Goal: Task Accomplishment & Management: Manage account settings

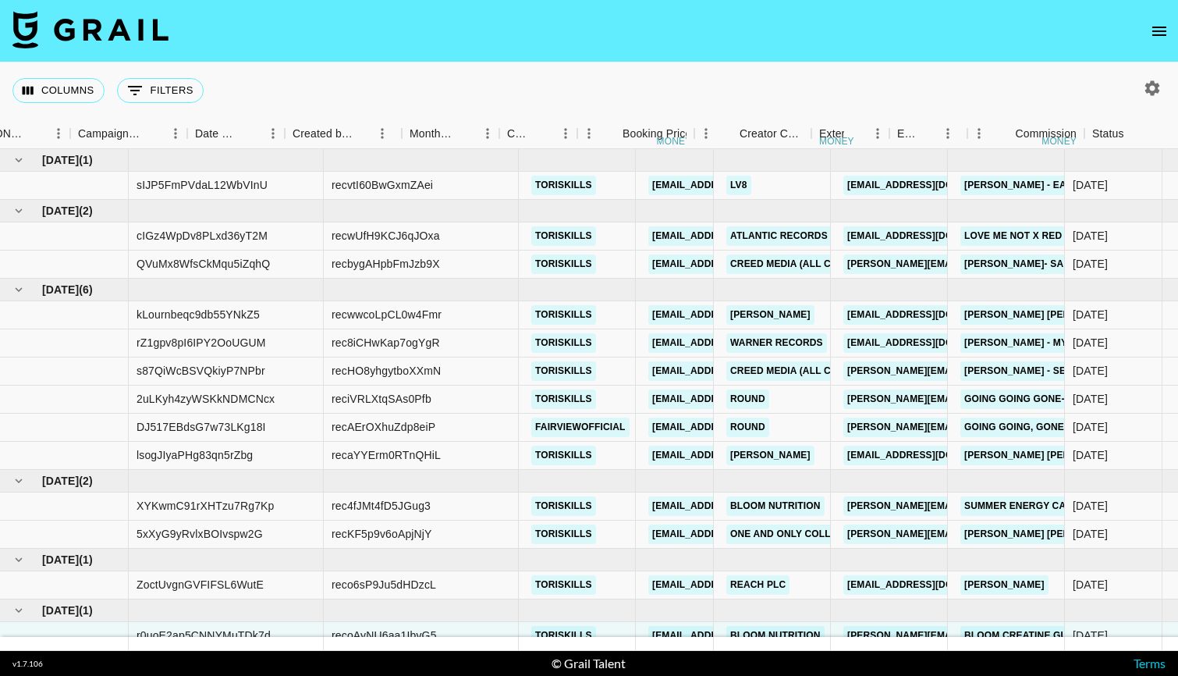
scroll to position [13, 878]
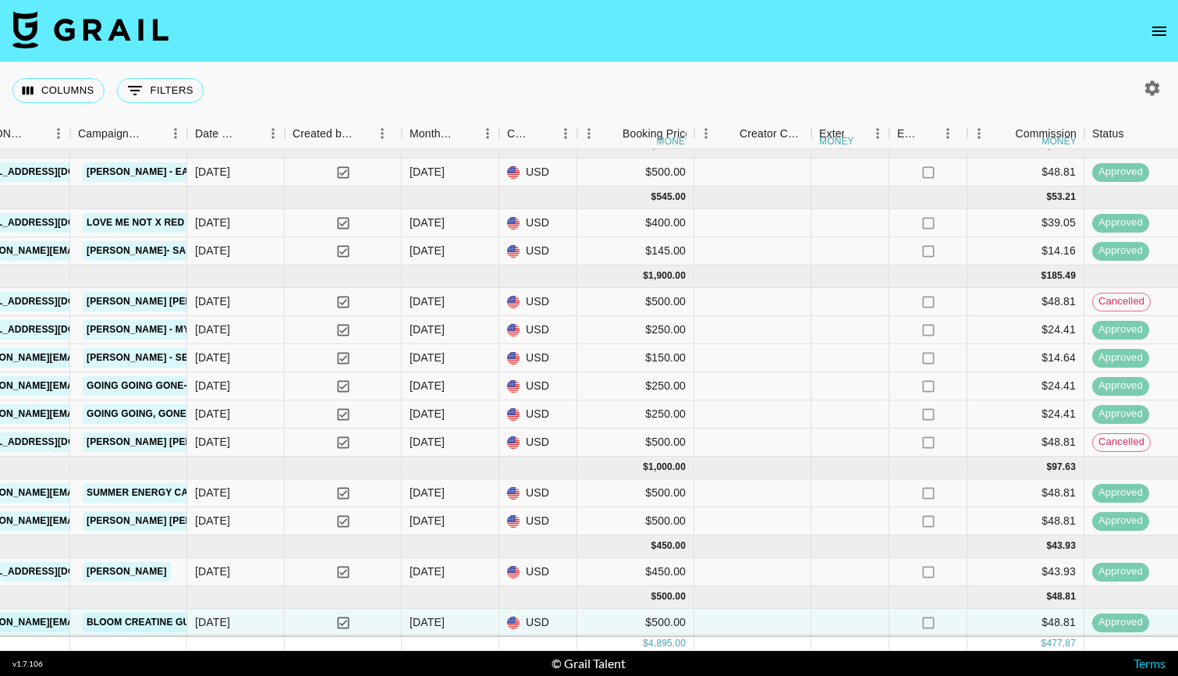
click at [1157, 87] on icon "button" at bounding box center [1153, 87] width 15 height 15
select select "Apr '25"
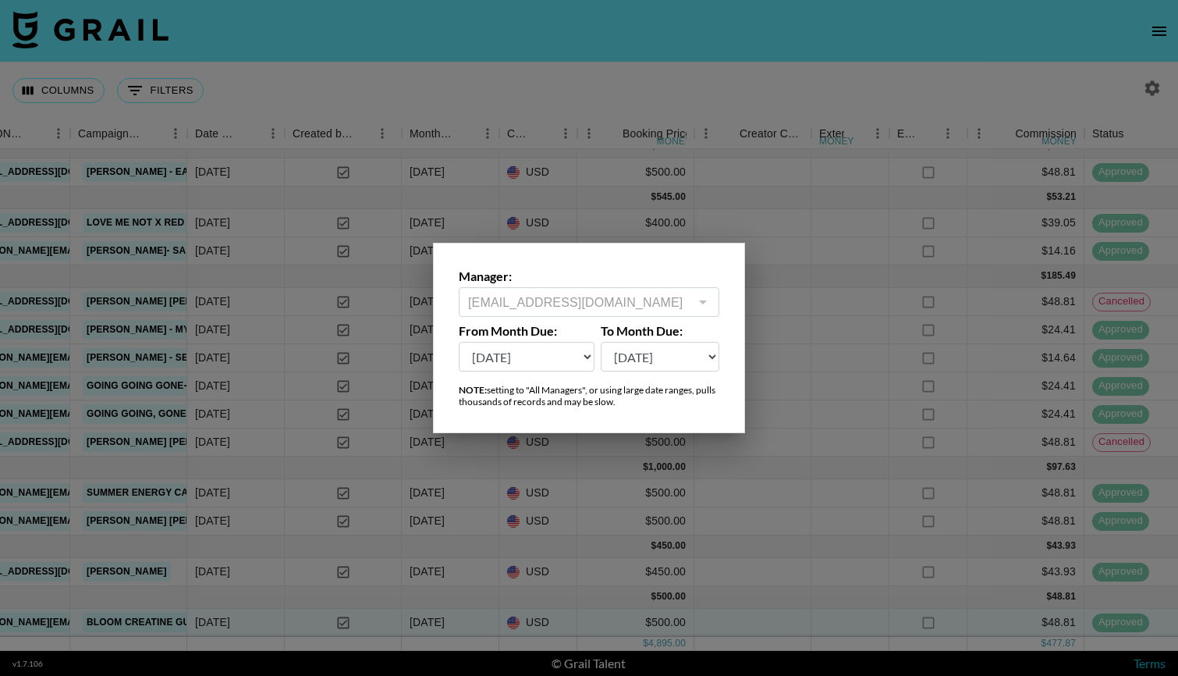
click at [1004, 62] on div at bounding box center [589, 338] width 1178 height 676
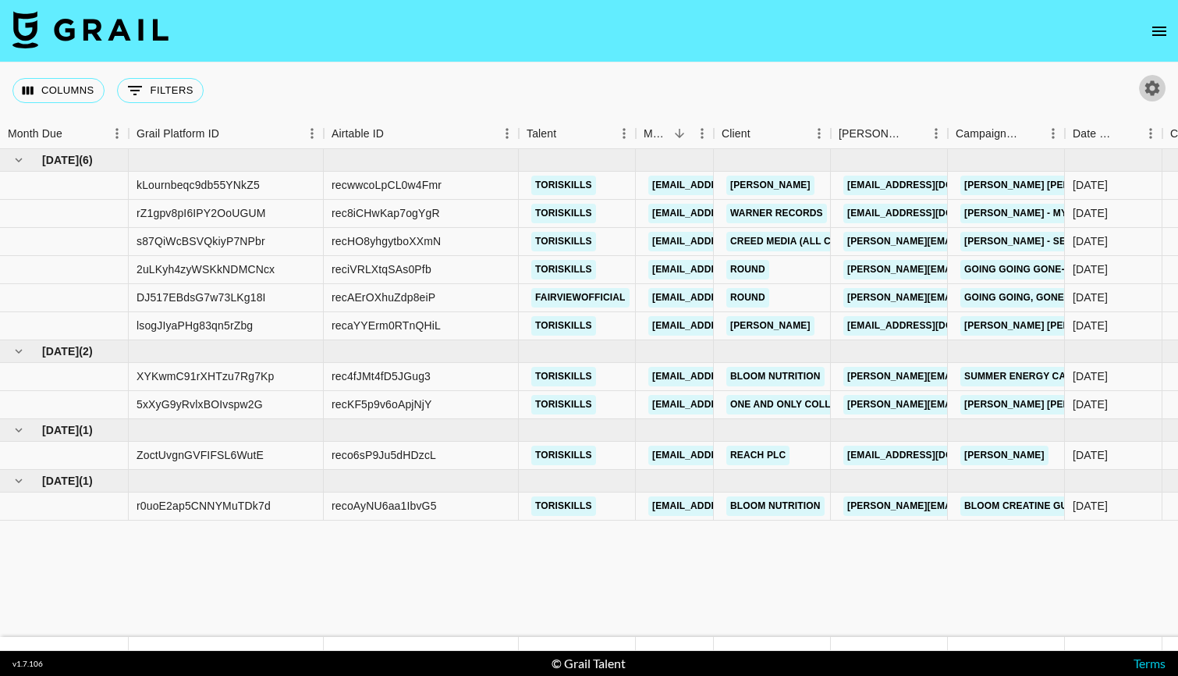
click at [1157, 86] on icon "button" at bounding box center [1153, 87] width 15 height 15
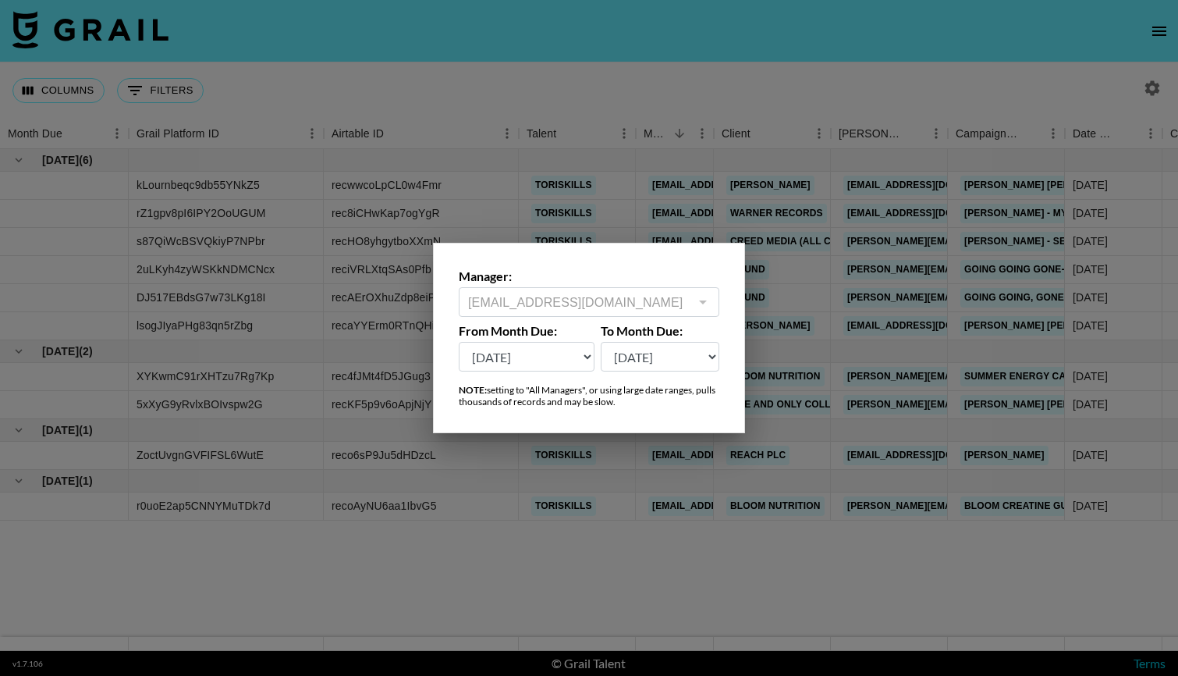
click at [582, 356] on select "Oct '26 Sep '26 Aug '26 Jul '26 Jun '26 May '26 Apr '26 Mar '26 Feb '26 Jan '26…" at bounding box center [527, 357] width 136 height 30
select select "May '25"
click at [459, 342] on select "Oct '26 Sep '26 Aug '26 Jul '26 Jun '26 May '26 Apr '26 Mar '26 Feb '26 Jan '26…" at bounding box center [527, 357] width 136 height 30
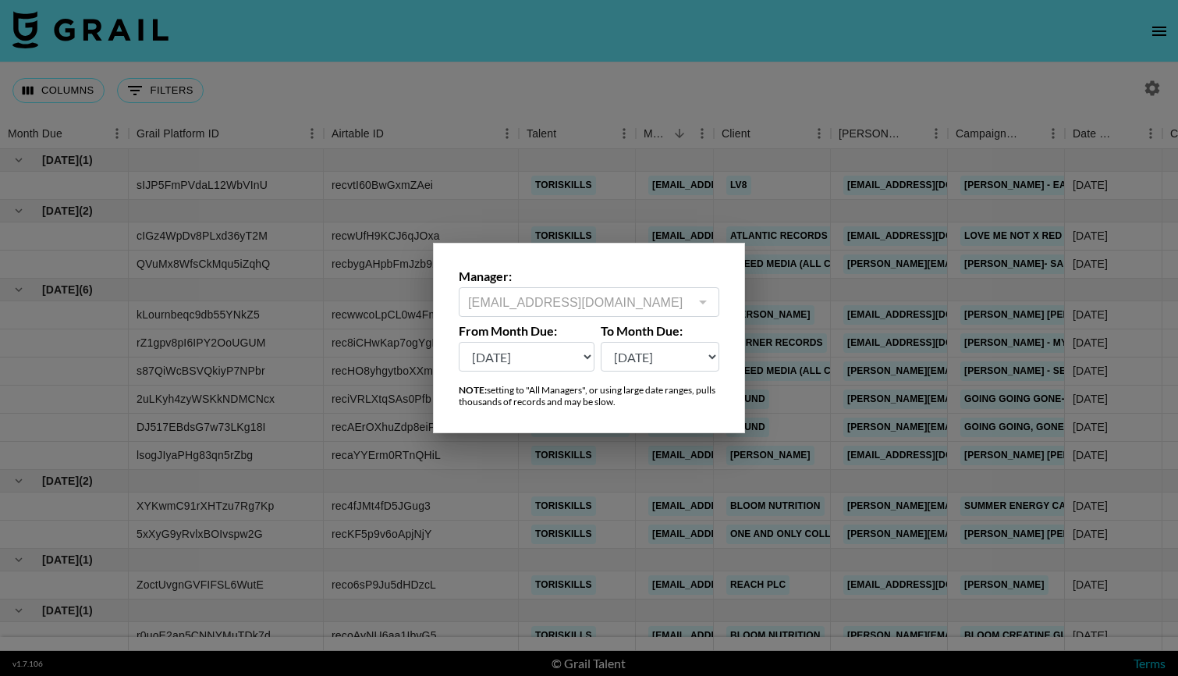
click at [682, 86] on div at bounding box center [589, 338] width 1178 height 676
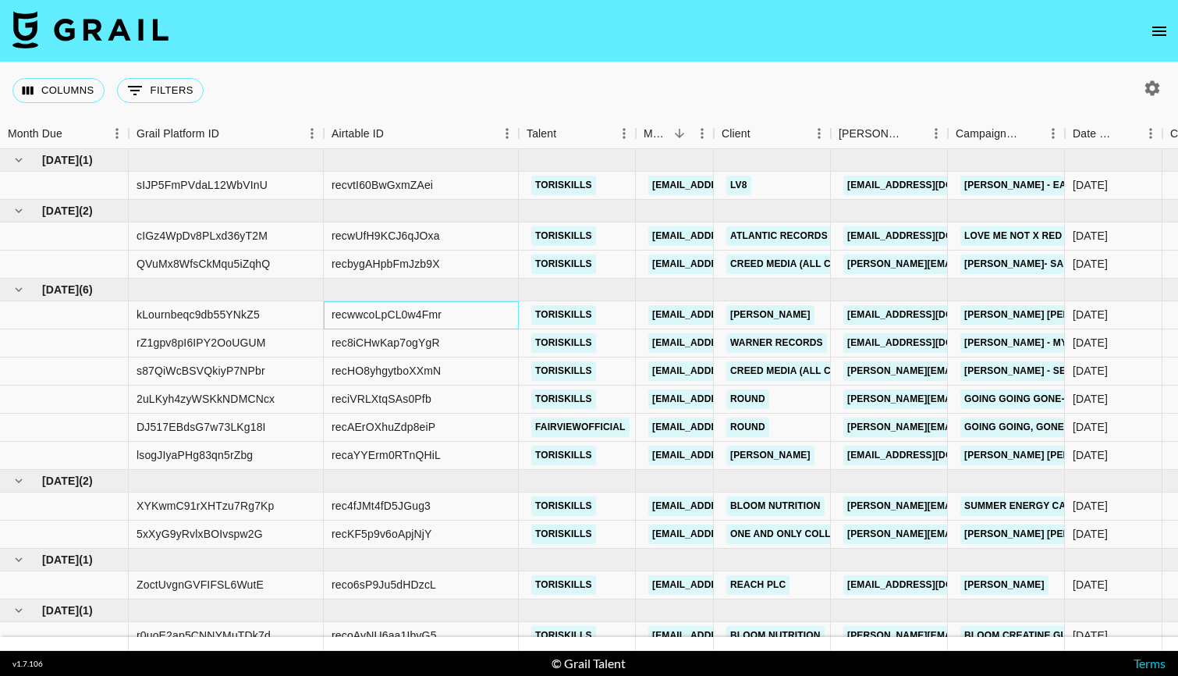
click at [450, 313] on div "recwwcoLpCL0w4Fmr" at bounding box center [421, 315] width 195 height 28
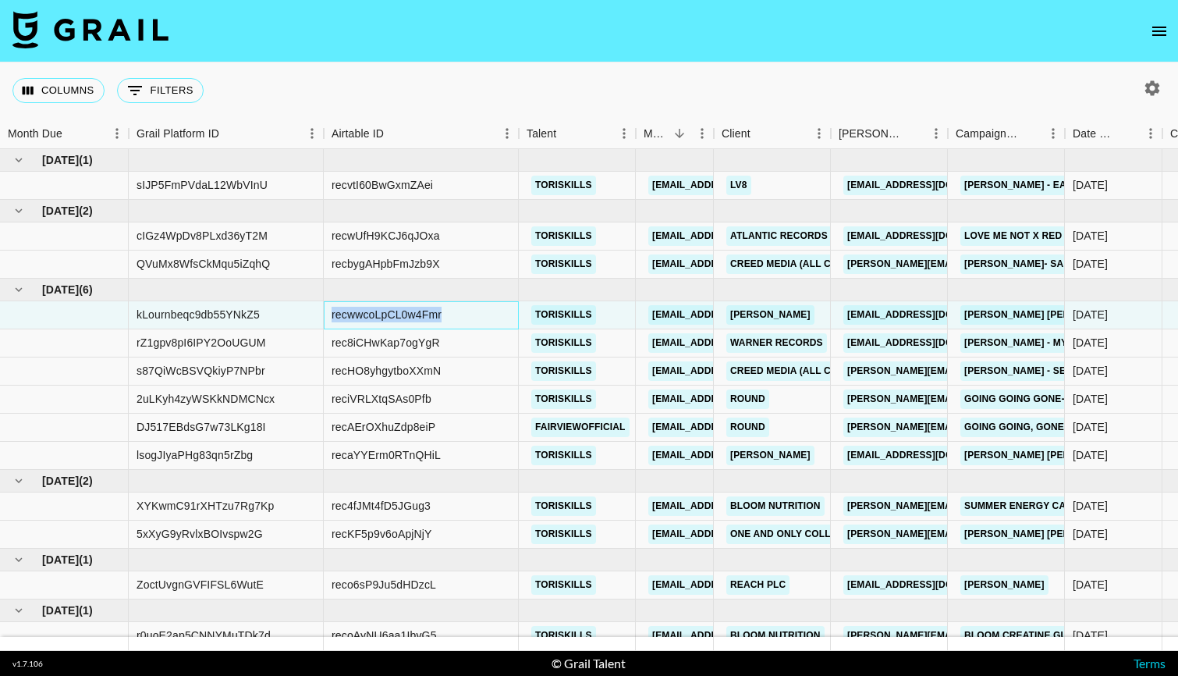
drag, startPoint x: 450, startPoint y: 313, endPoint x: 329, endPoint y: 310, distance: 121.8
click at [329, 311] on div "recwwcoLpCL0w4Fmr" at bounding box center [421, 315] width 195 height 28
copy div "recwwcoLpCL0w4Fmr"
drag, startPoint x: 455, startPoint y: 454, endPoint x: 326, endPoint y: 452, distance: 128.8
click at [326, 452] on div "recaYYErm0RTnQHiL" at bounding box center [421, 456] width 195 height 28
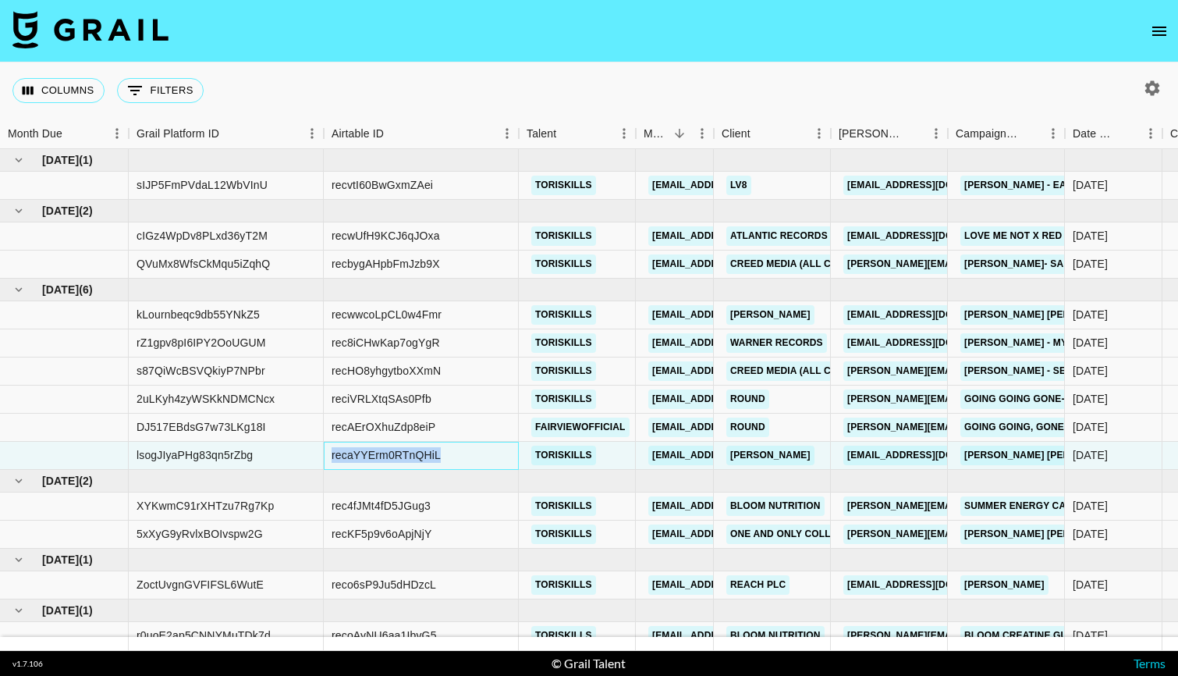
copy div "recaYYErm0RTnQHiL"
drag, startPoint x: 445, startPoint y: 526, endPoint x: 324, endPoint y: 527, distance: 121.0
click at [324, 527] on div "recKF5p9v6oApjNjY" at bounding box center [421, 535] width 195 height 28
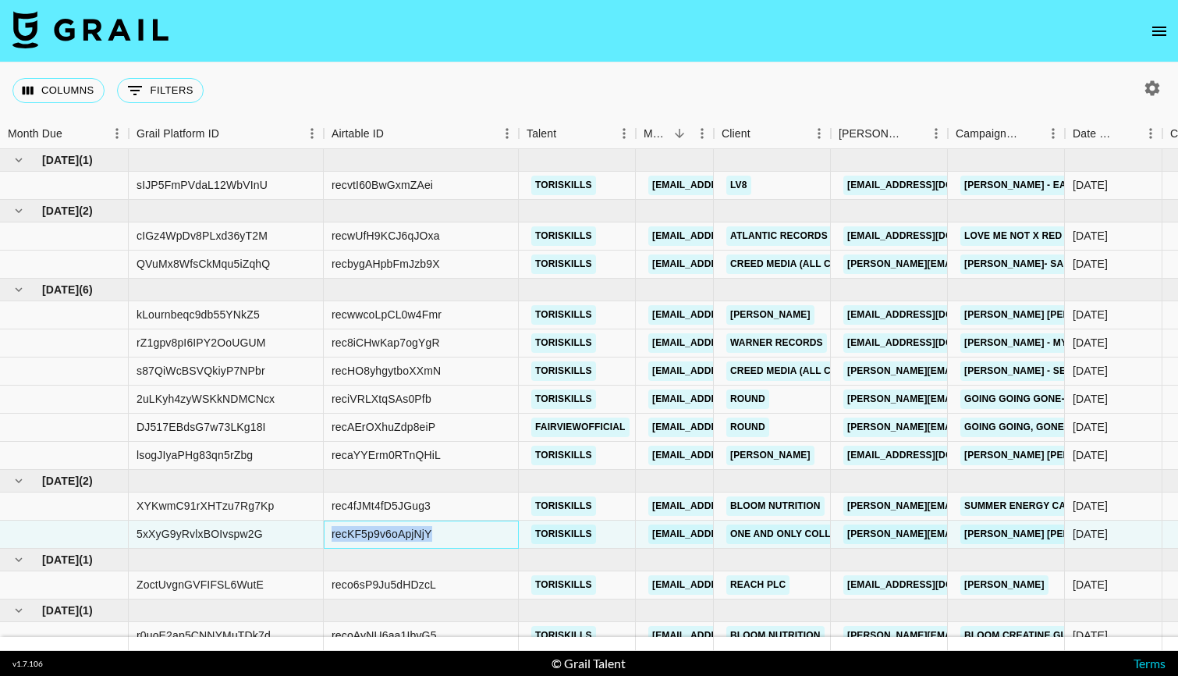
copy div "recKF5p9v6oApjNjY"
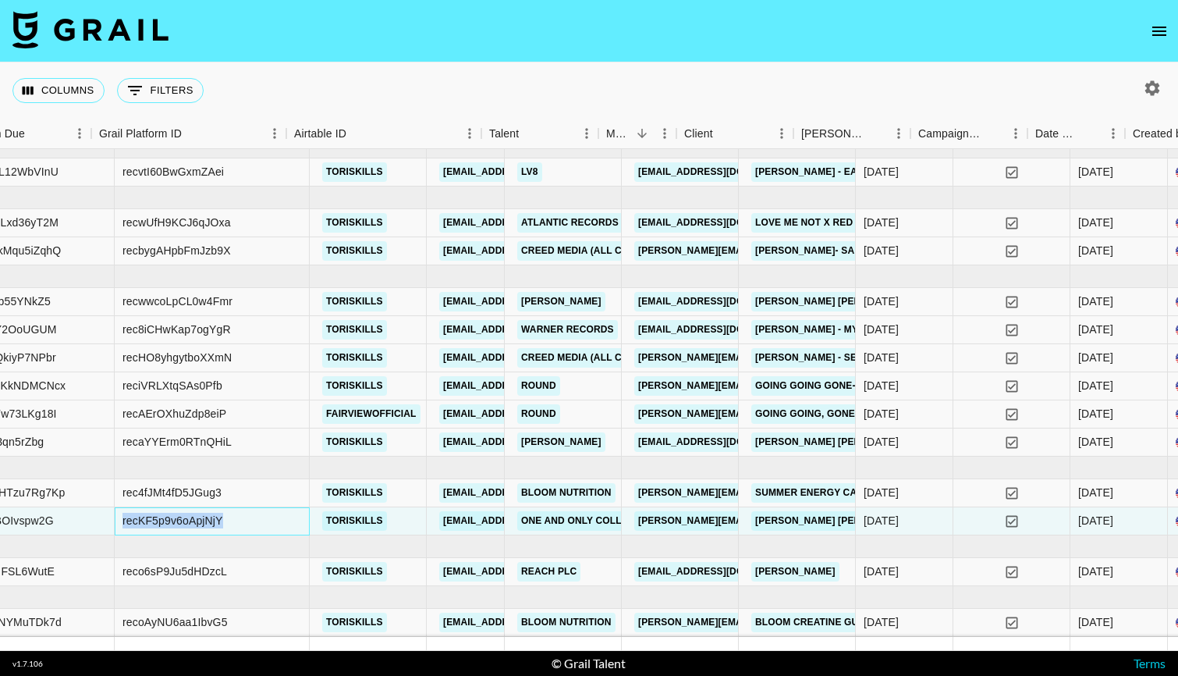
scroll to position [13, 0]
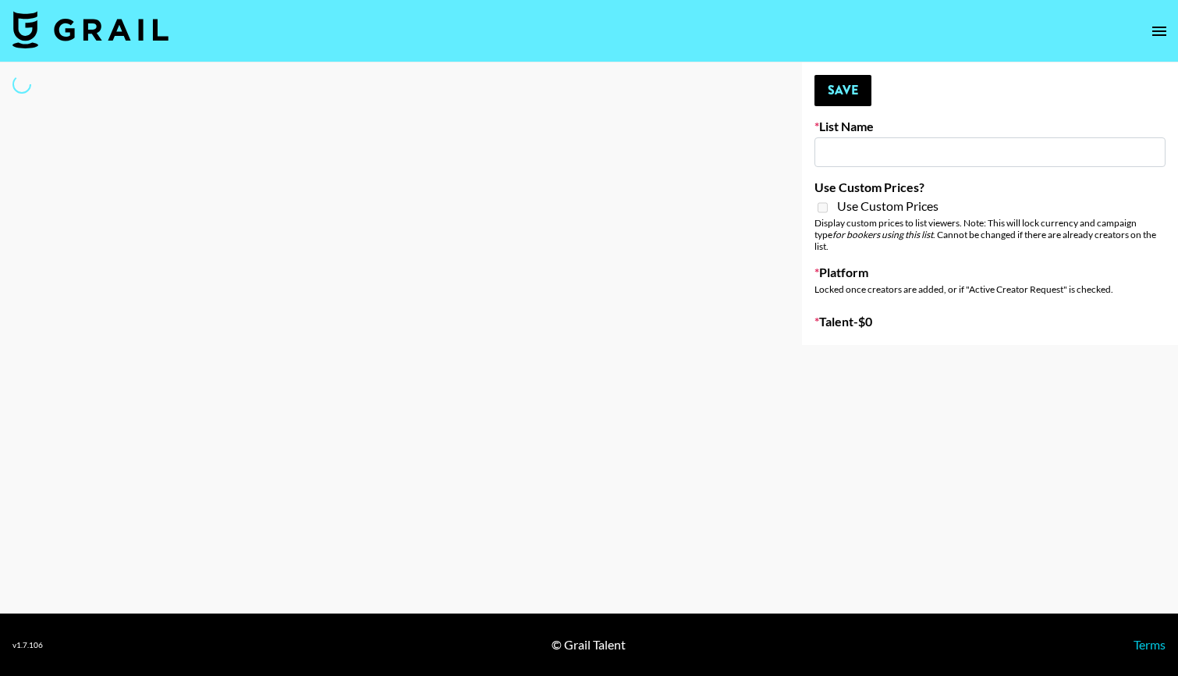
type input "US Based Music Creators"
select select "Song"
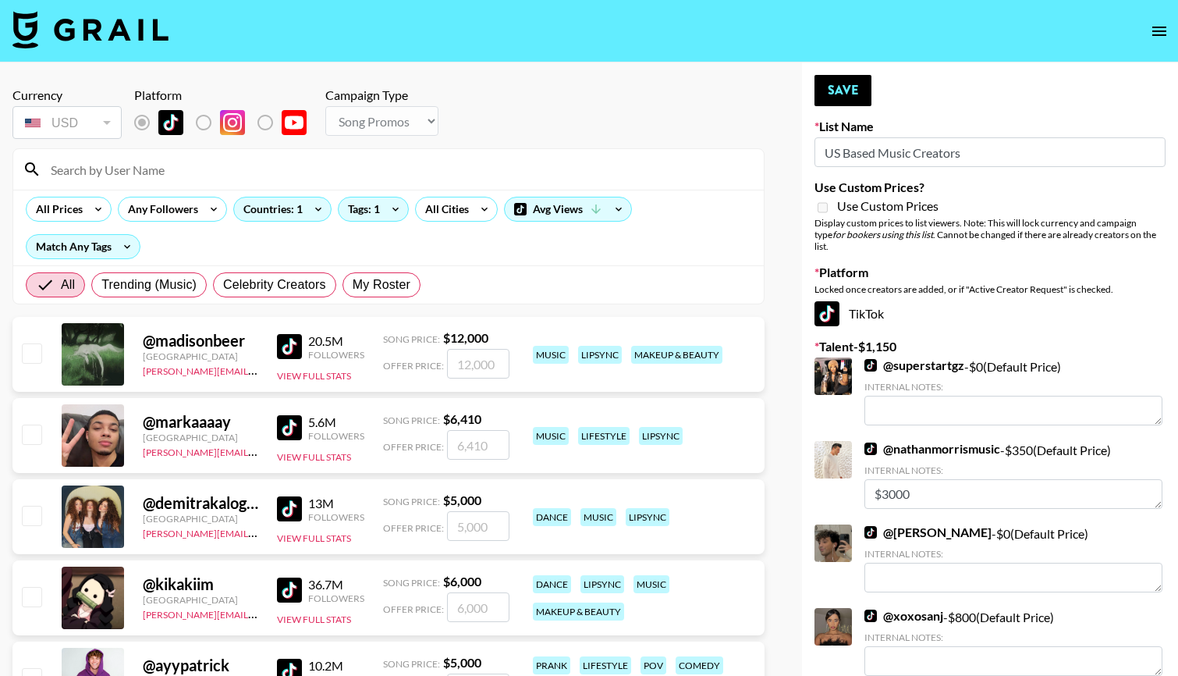
click at [346, 169] on input at bounding box center [397, 169] width 713 height 25
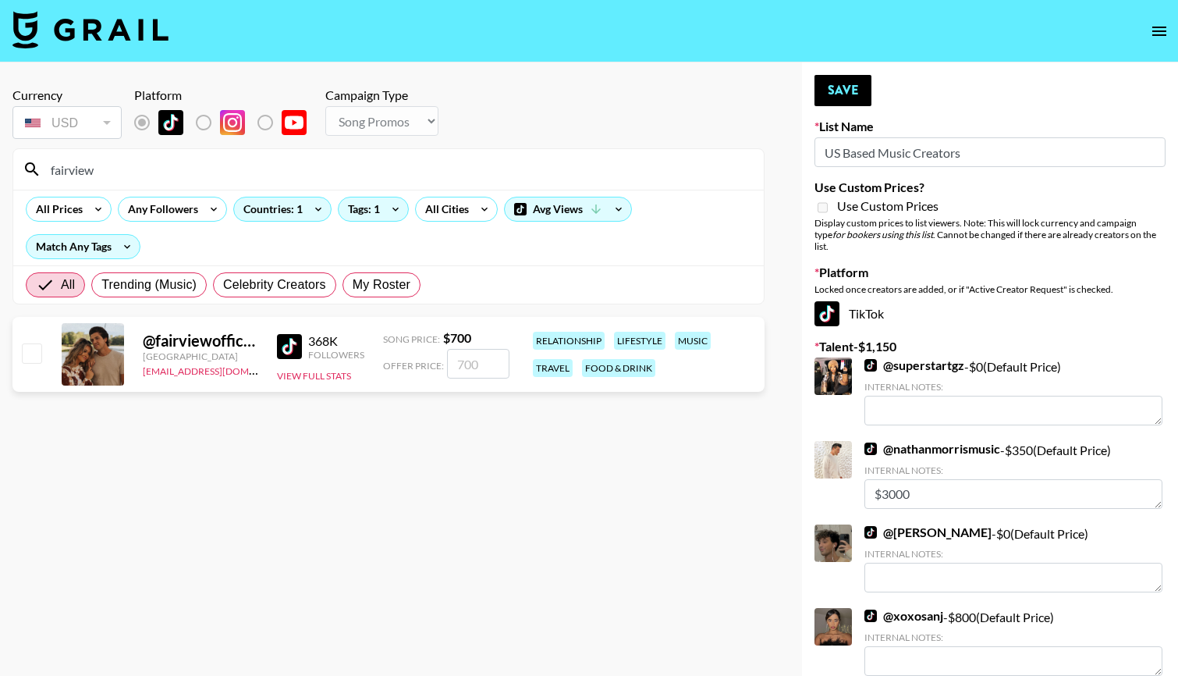
type input "fairview"
click at [29, 356] on input "checkbox" at bounding box center [31, 352] width 19 height 19
checkbox input "true"
type input "700"
drag, startPoint x: 489, startPoint y: 361, endPoint x: 403, endPoint y: 361, distance: 85.8
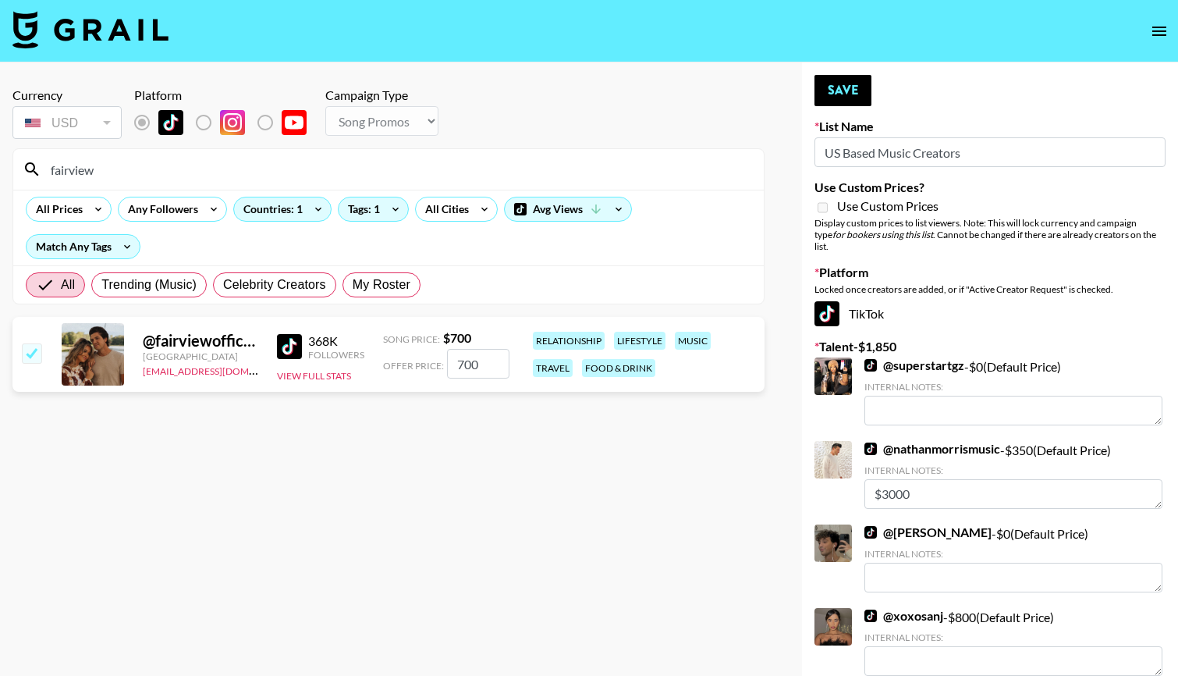
click at [404, 361] on div "Offer Price: 700" at bounding box center [446, 364] width 126 height 30
checkbox input "false"
checkbox input "true"
type input "1000"
drag, startPoint x: 497, startPoint y: 367, endPoint x: 390, endPoint y: 362, distance: 107.0
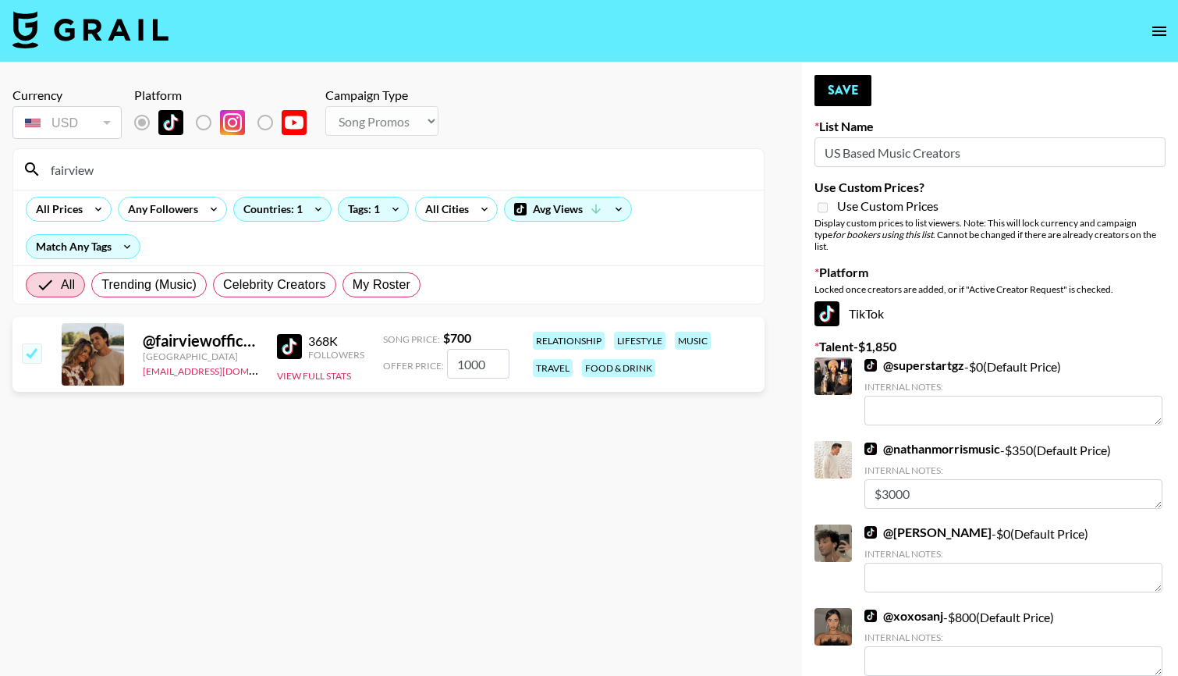
click at [393, 366] on div "Offer Price: 1000" at bounding box center [446, 364] width 126 height 30
checkbox input "false"
click at [492, 367] on input "number" at bounding box center [478, 364] width 62 height 30
click at [473, 354] on input "number" at bounding box center [478, 364] width 62 height 30
click at [27, 360] on input "checkbox" at bounding box center [31, 352] width 19 height 19
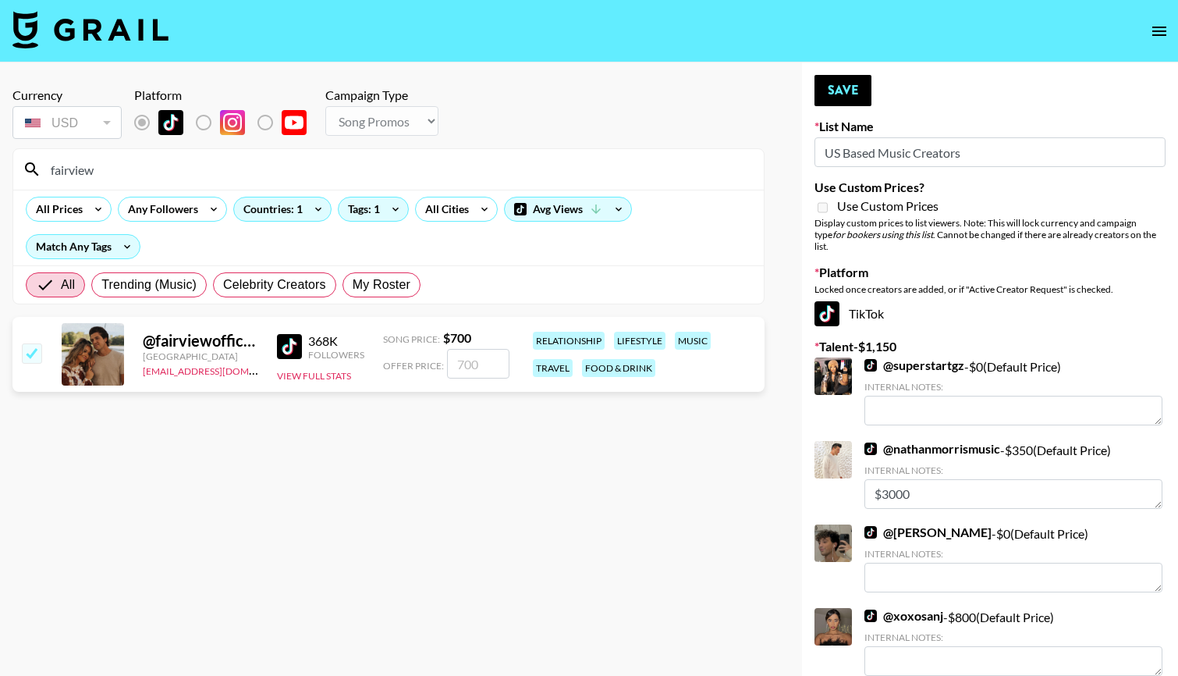
checkbox input "true"
type input "700"
drag, startPoint x: 488, startPoint y: 359, endPoint x: 350, endPoint y: 360, distance: 137.3
click at [350, 360] on div "@ fairviewofficial United States alyssa.bogdan@grail-talent.com 368K Followers …" at bounding box center [388, 354] width 752 height 75
checkbox input "false"
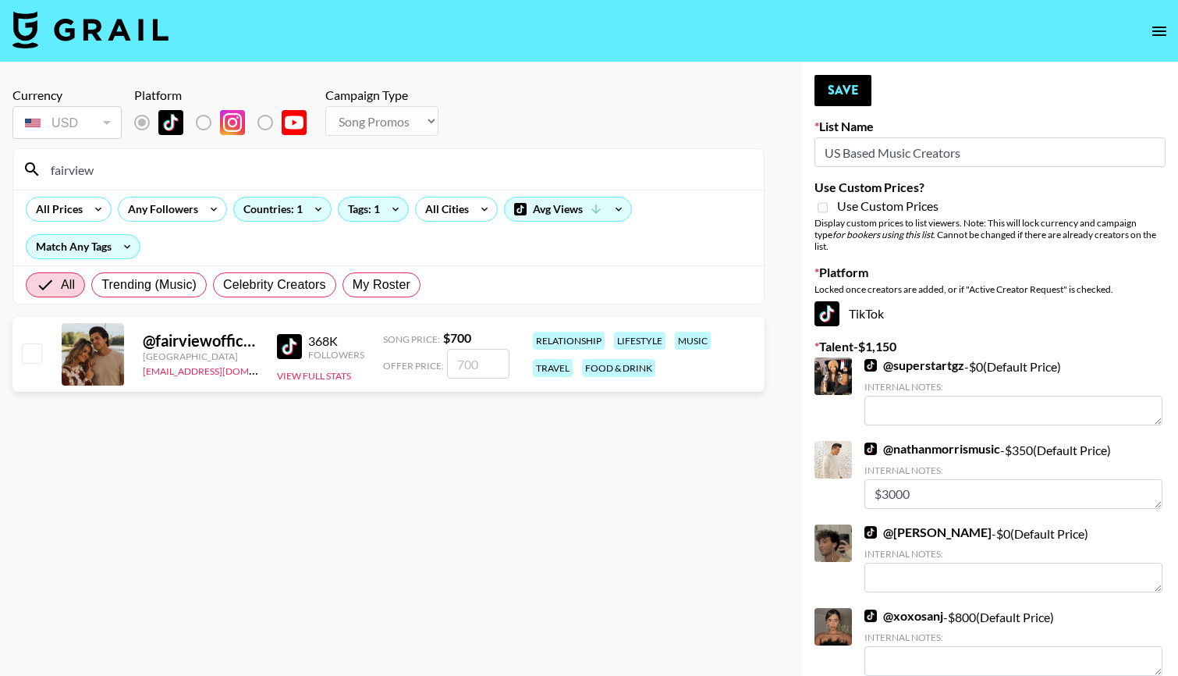
click at [35, 353] on input "checkbox" at bounding box center [31, 352] width 19 height 19
checkbox input "true"
type input "700"
click at [854, 100] on button "Save" at bounding box center [843, 90] width 57 height 31
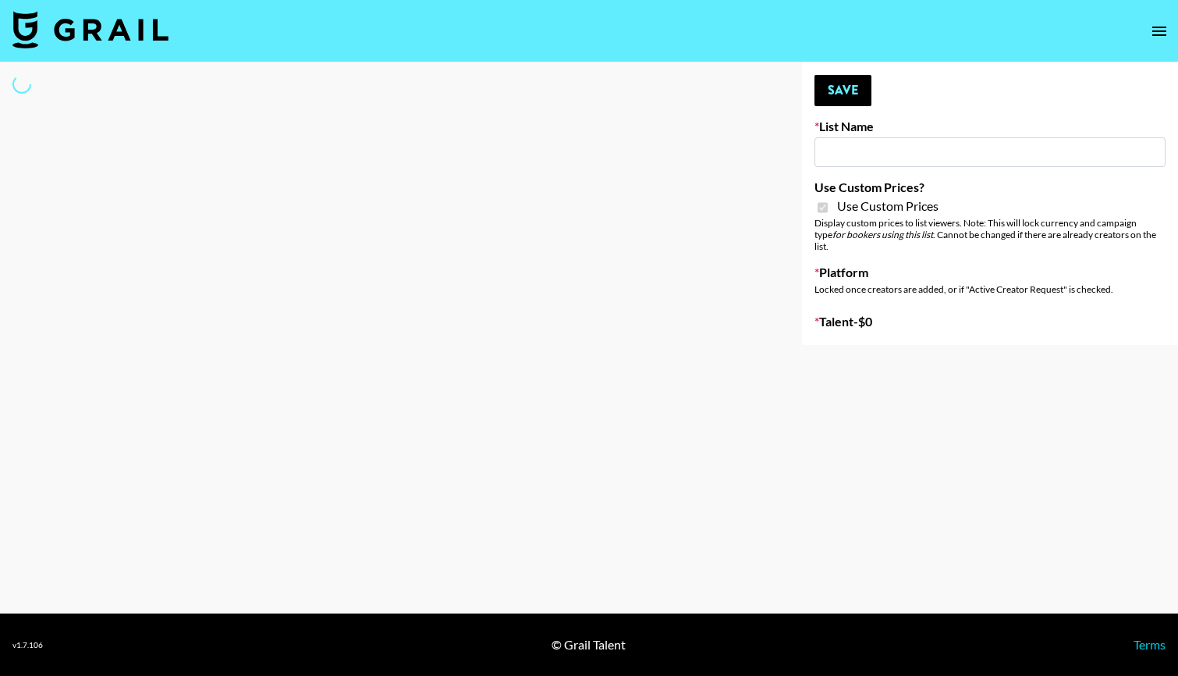
type input "Bunnie AI"
checkbox input "true"
select select "Brand"
type input "Halovida ([DATE])"
checkbox input "true"
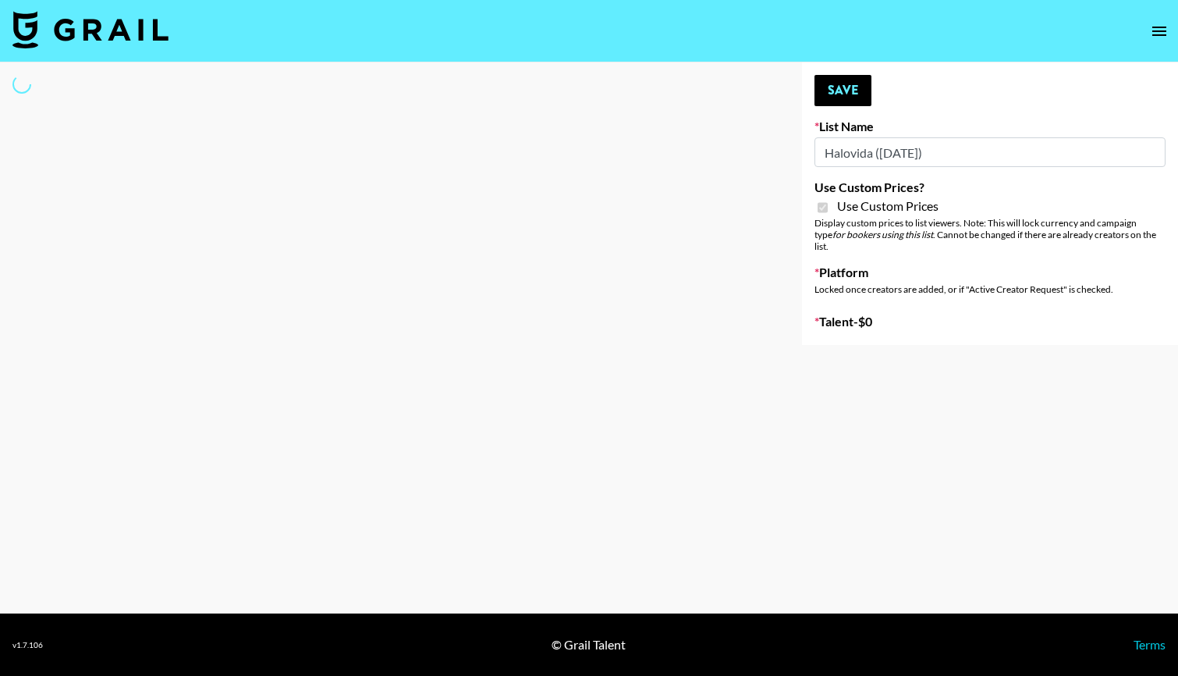
select select "Brand"
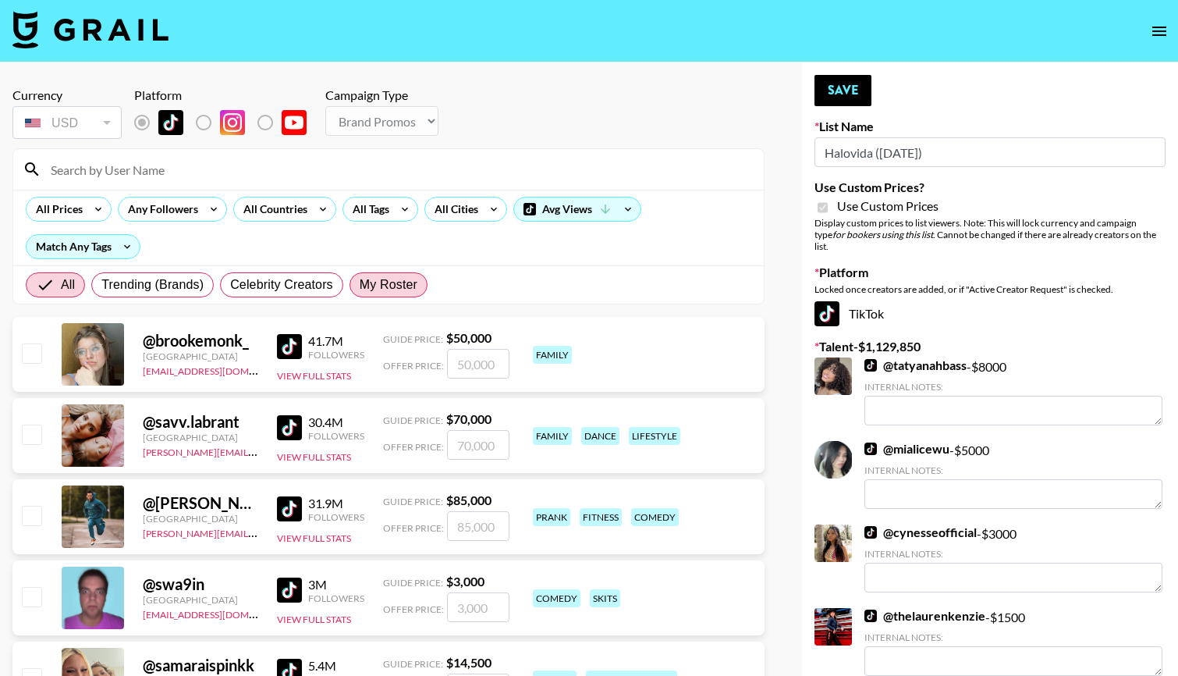
click at [395, 282] on span "My Roster" at bounding box center [389, 284] width 58 height 19
click at [360, 285] on input "My Roster" at bounding box center [360, 285] width 0 height 0
radio input "true"
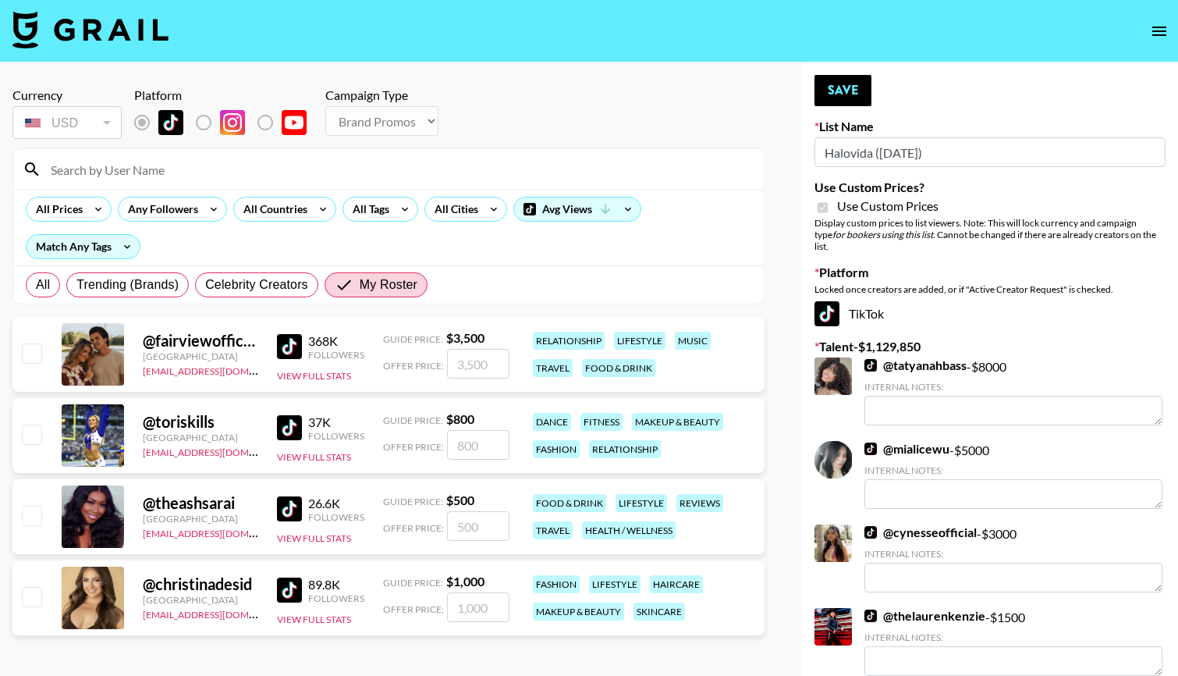
click at [35, 431] on input "checkbox" at bounding box center [31, 434] width 19 height 19
checkbox input "true"
type input "800"
click at [31, 602] on input "checkbox" at bounding box center [31, 596] width 19 height 19
checkbox input "true"
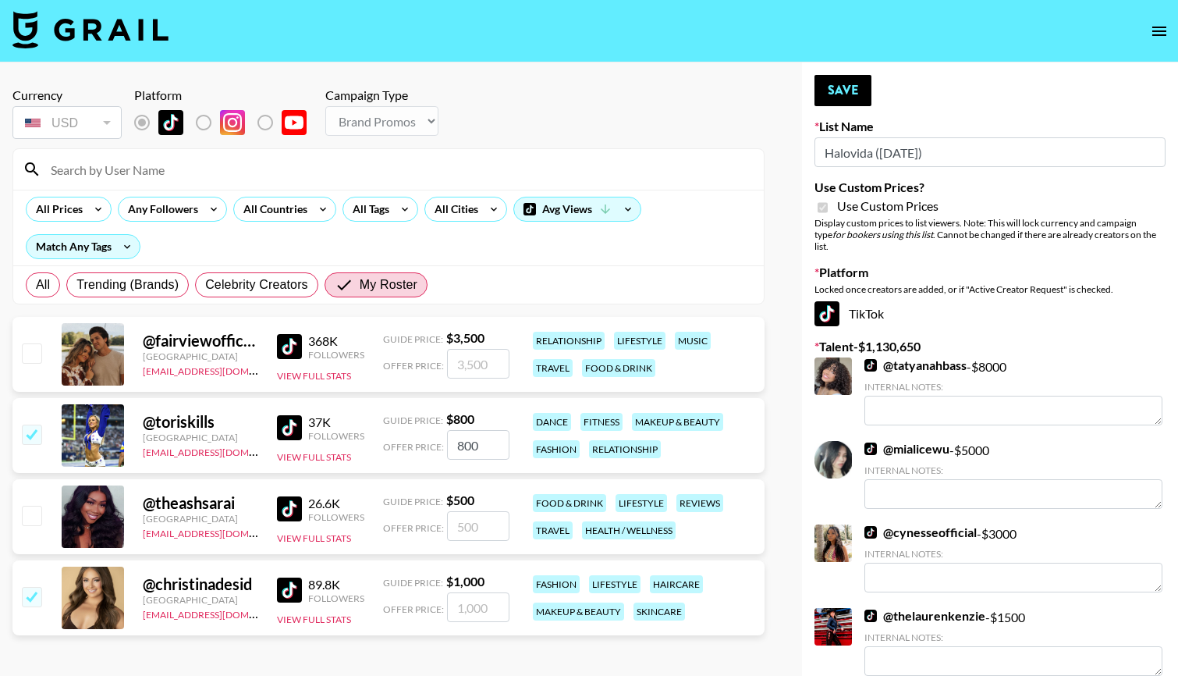
type input "1000"
drag, startPoint x: 496, startPoint y: 606, endPoint x: 343, endPoint y: 606, distance: 153.0
click at [353, 606] on div "@ christinadesid [GEOGRAPHIC_DATA] [EMAIL_ADDRESS][DOMAIN_NAME] 89.8K Followers…" at bounding box center [388, 597] width 752 height 75
checkbox input "false"
type input "5"
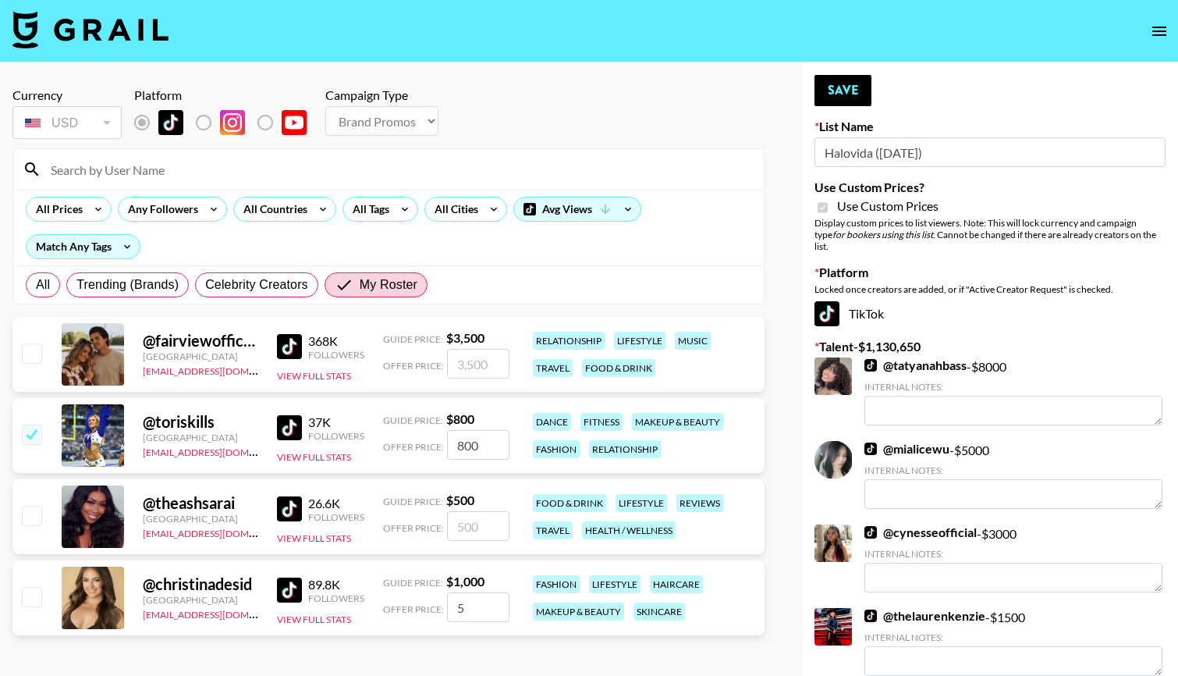
checkbox input "true"
type input "550"
click at [31, 344] on input "checkbox" at bounding box center [31, 352] width 19 height 19
checkbox input "true"
type input "3500"
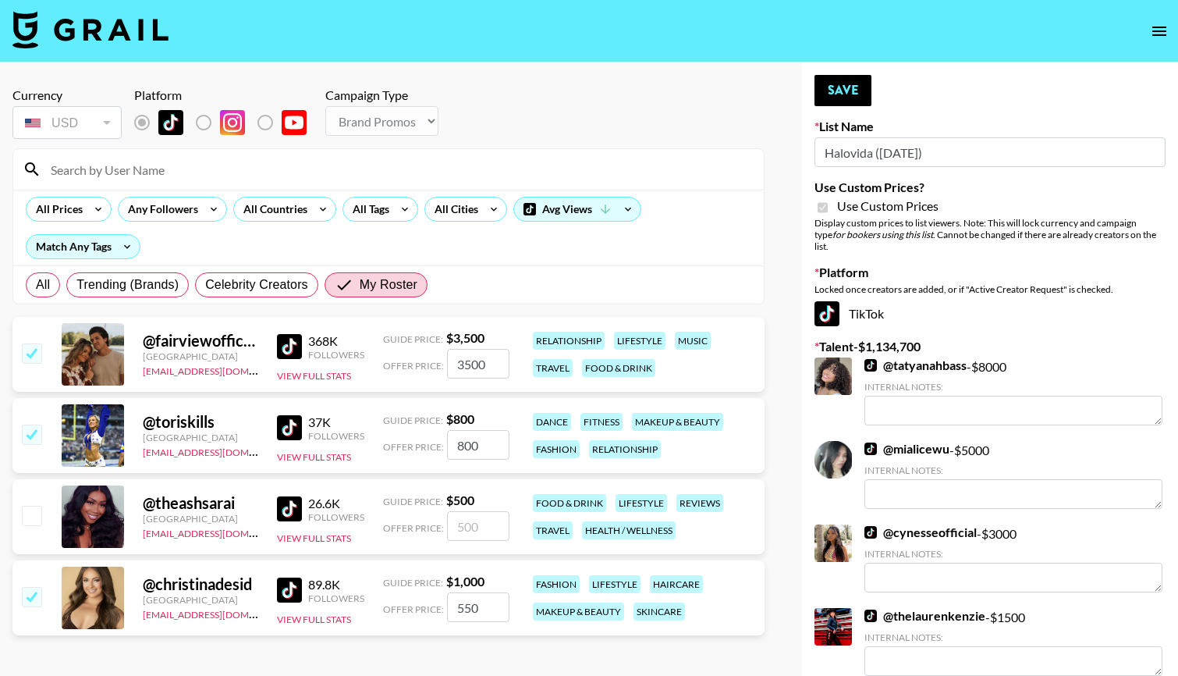
drag, startPoint x: 496, startPoint y: 362, endPoint x: 364, endPoint y: 359, distance: 132.7
click at [364, 359] on div "@ fairviewofficial [GEOGRAPHIC_DATA] [EMAIL_ADDRESS][DOMAIN_NAME] 368K Follower…" at bounding box center [388, 354] width 752 height 75
checkbox input "true"
type input "1500"
click at [856, 88] on button "Save" at bounding box center [843, 90] width 57 height 31
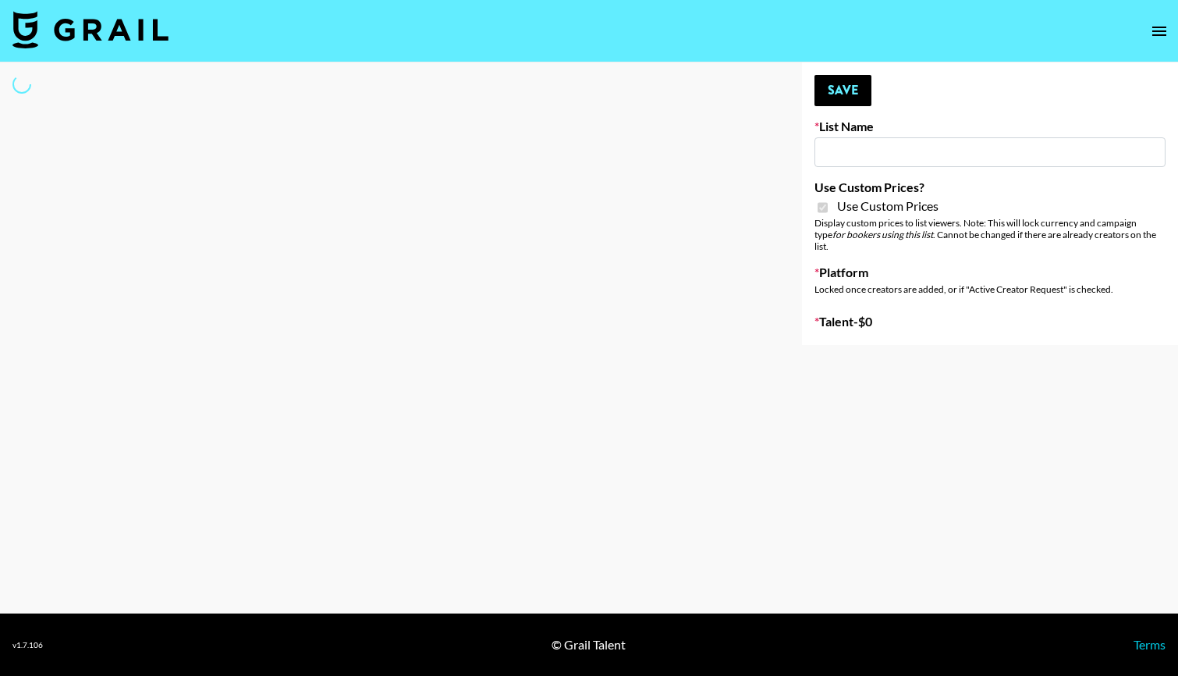
type input "Hily ([DATE])"
checkbox input "true"
select select "Brand"
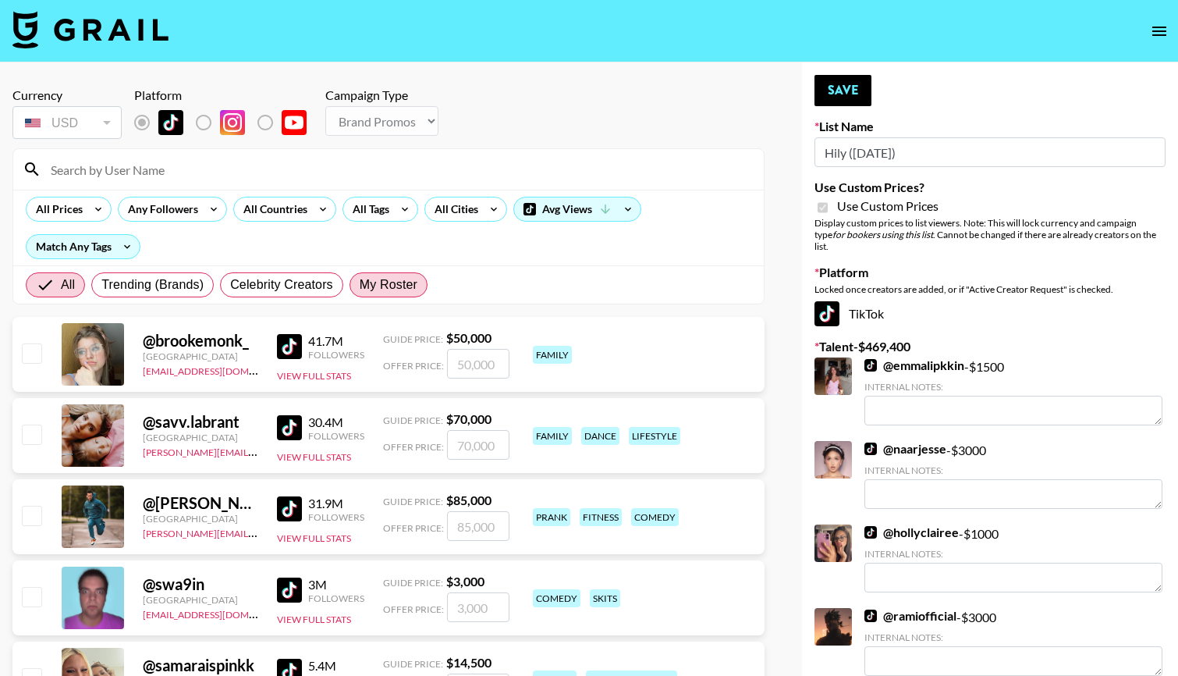
click at [397, 285] on span "My Roster" at bounding box center [389, 284] width 58 height 19
click at [360, 285] on input "My Roster" at bounding box center [360, 285] width 0 height 0
radio input "true"
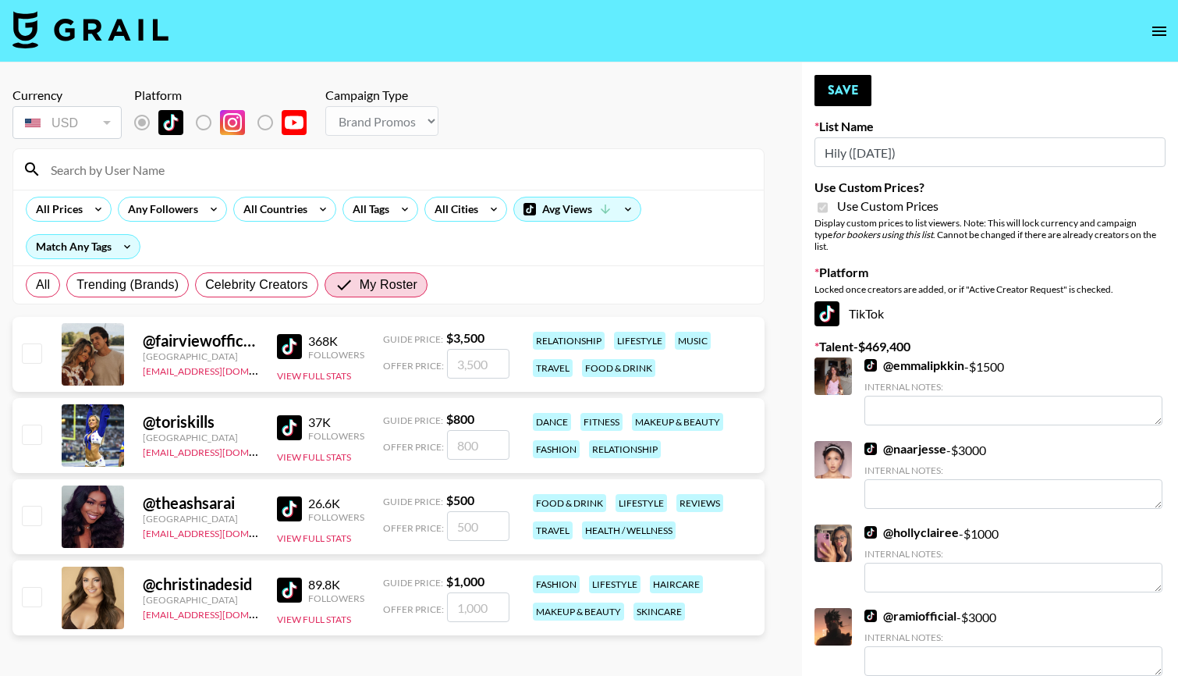
click at [33, 357] on input "checkbox" at bounding box center [31, 352] width 19 height 19
checkbox input "true"
type input "3500"
drag, startPoint x: 486, startPoint y: 367, endPoint x: 307, endPoint y: 333, distance: 182.6
click at [307, 333] on div "@ fairviewofficial [GEOGRAPHIC_DATA] [EMAIL_ADDRESS][DOMAIN_NAME] 368K Follower…" at bounding box center [388, 354] width 752 height 75
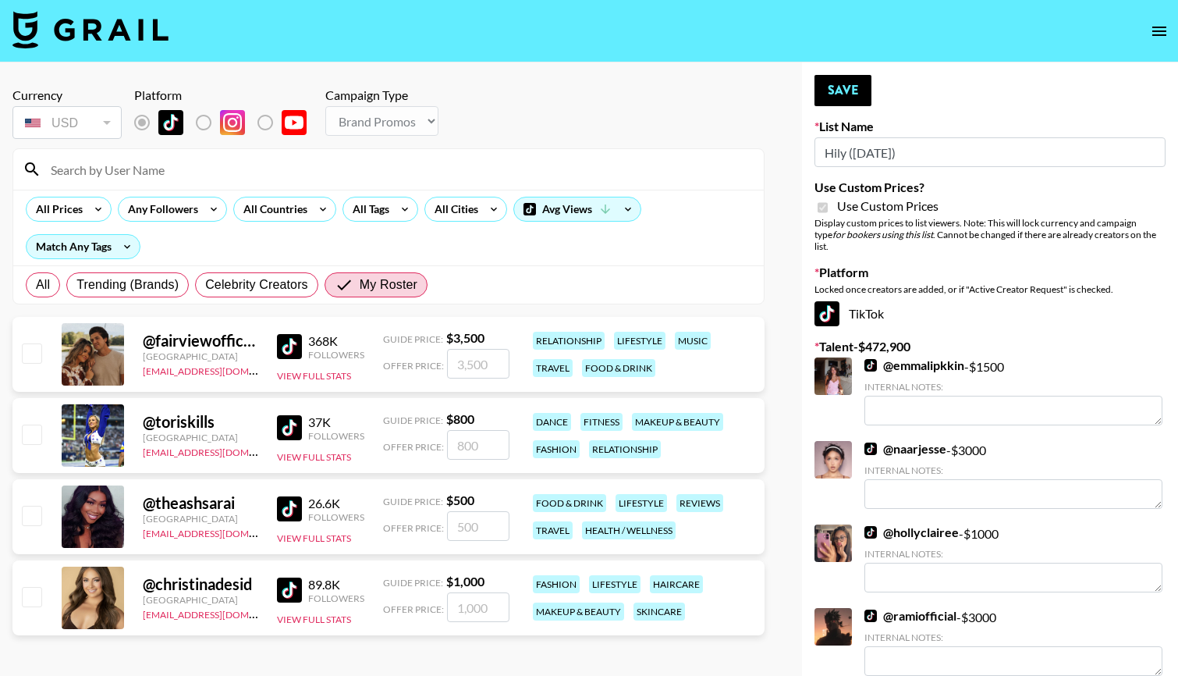
checkbox input "false"
type input "2"
checkbox input "true"
type input "2"
checkbox input "false"
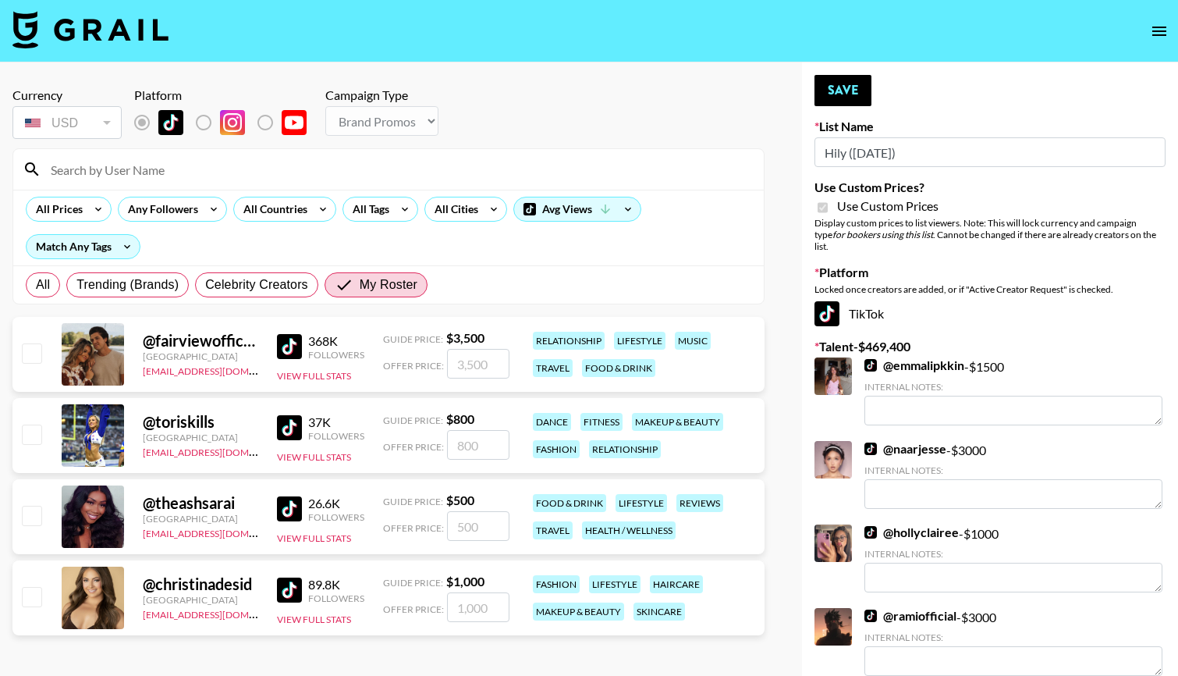
type input "2"
checkbox input "true"
type input "2000"
click at [851, 82] on button "Save" at bounding box center [843, 90] width 57 height 31
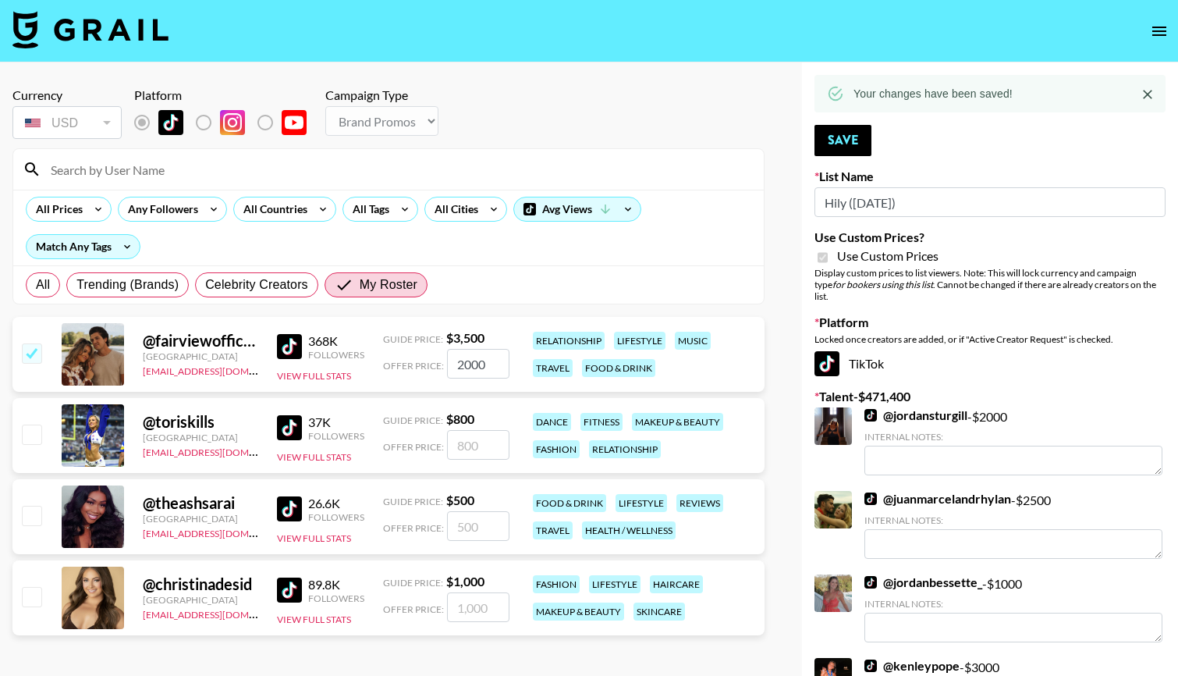
click at [34, 435] on input "checkbox" at bounding box center [31, 434] width 19 height 19
checkbox input "true"
type input "800"
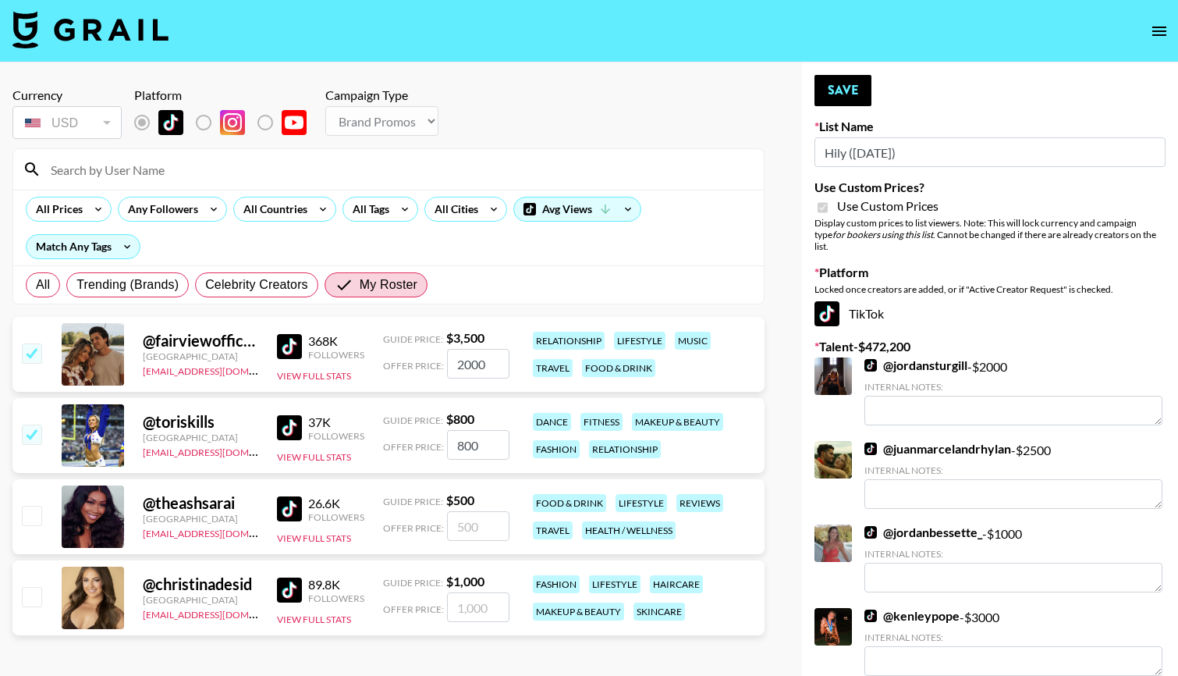
click at [30, 602] on input "checkbox" at bounding box center [31, 596] width 19 height 19
checkbox input "true"
type input "1000"
drag, startPoint x: 500, startPoint y: 613, endPoint x: 323, endPoint y: 606, distance: 177.3
click at [324, 606] on div "@ christinadesid [GEOGRAPHIC_DATA] [EMAIL_ADDRESS][DOMAIN_NAME] 89.8K Followers…" at bounding box center [388, 597] width 752 height 75
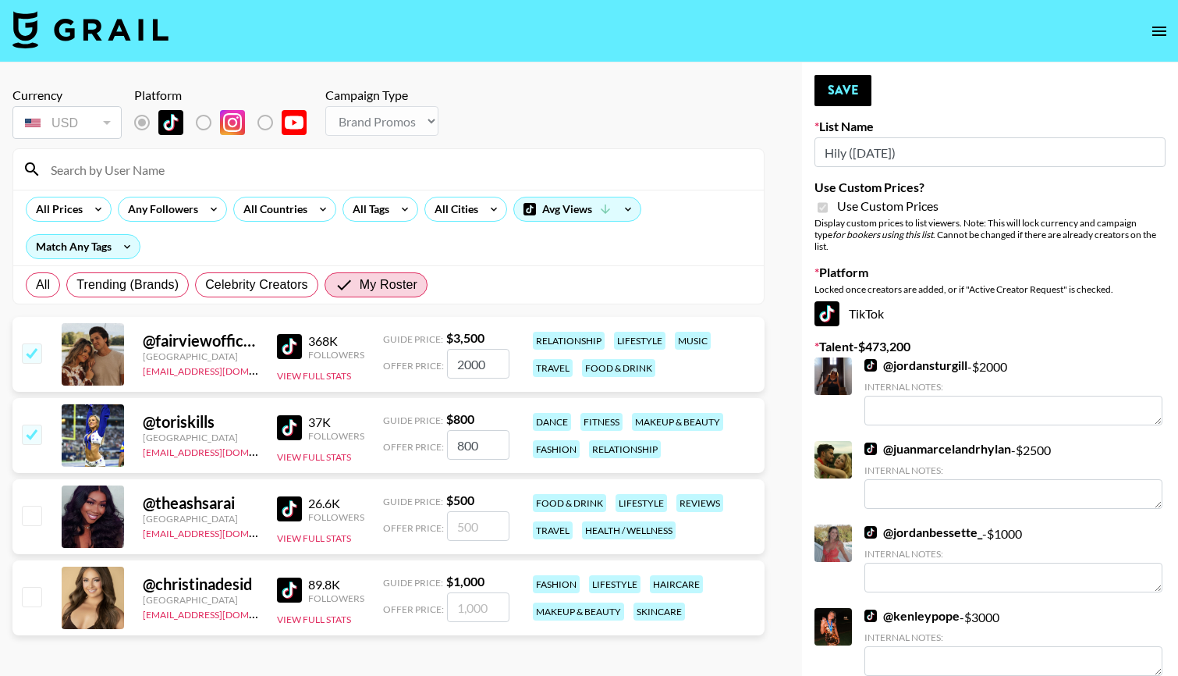
checkbox input "false"
type input "4"
checkbox input "true"
type input "450"
click at [858, 79] on button "Save" at bounding box center [843, 90] width 57 height 31
